Goal: Task Accomplishment & Management: Complete application form

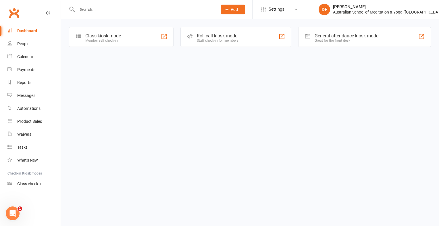
click at [89, 11] on input "text" at bounding box center [145, 9] width 138 height 8
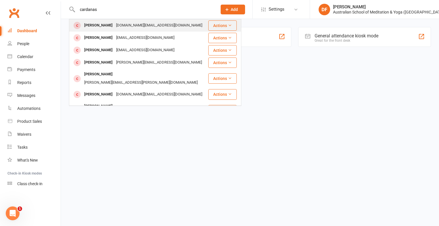
type input "cardanas"
click at [218, 26] on button "Actions" at bounding box center [222, 25] width 28 height 10
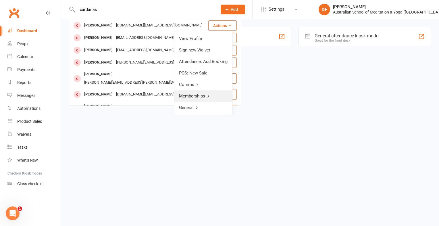
click at [190, 96] on link "Memberships" at bounding box center [203, 95] width 58 height 11
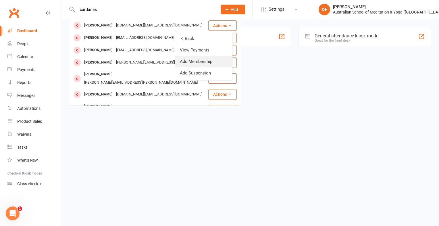
click at [201, 61] on link "Add Membership" at bounding box center [203, 61] width 57 height 11
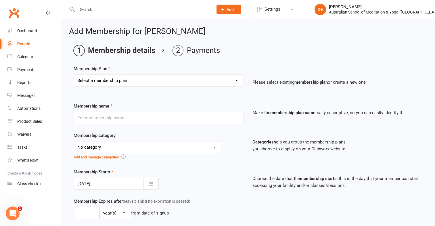
click at [237, 80] on select "Select a membership plan First Time Intro Offer (1 month Unlimited Meditation &…" at bounding box center [159, 80] width 170 height 11
select select "8"
click at [74, 75] on select "Select a membership plan First Time Intro Offer (1 month Unlimited Meditation &…" at bounding box center [159, 80] width 170 height 11
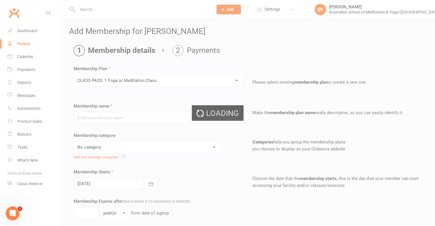
type input "CLASS PASS: 1 Yoga or Meditation Class"
select select "4"
type input "3"
select select "2"
type input "1"
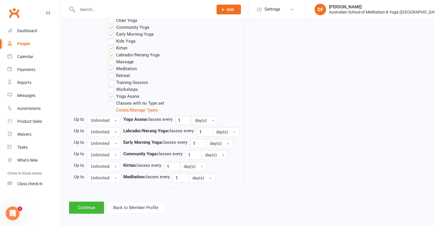
scroll to position [328, 0]
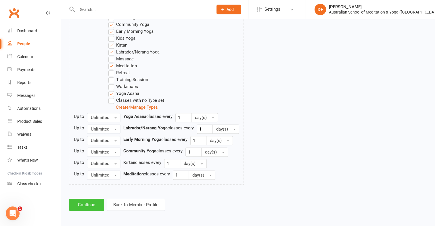
click at [89, 202] on button "Continue" at bounding box center [86, 205] width 35 height 12
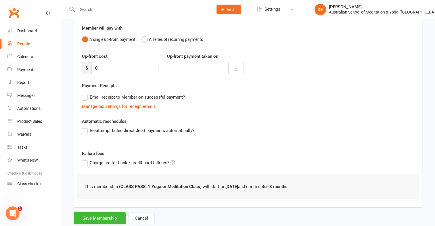
scroll to position [64, 0]
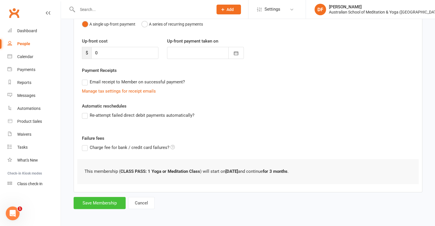
click at [103, 204] on button "Save Membership" at bounding box center [100, 203] width 52 height 12
